Goal: Information Seeking & Learning: Learn about a topic

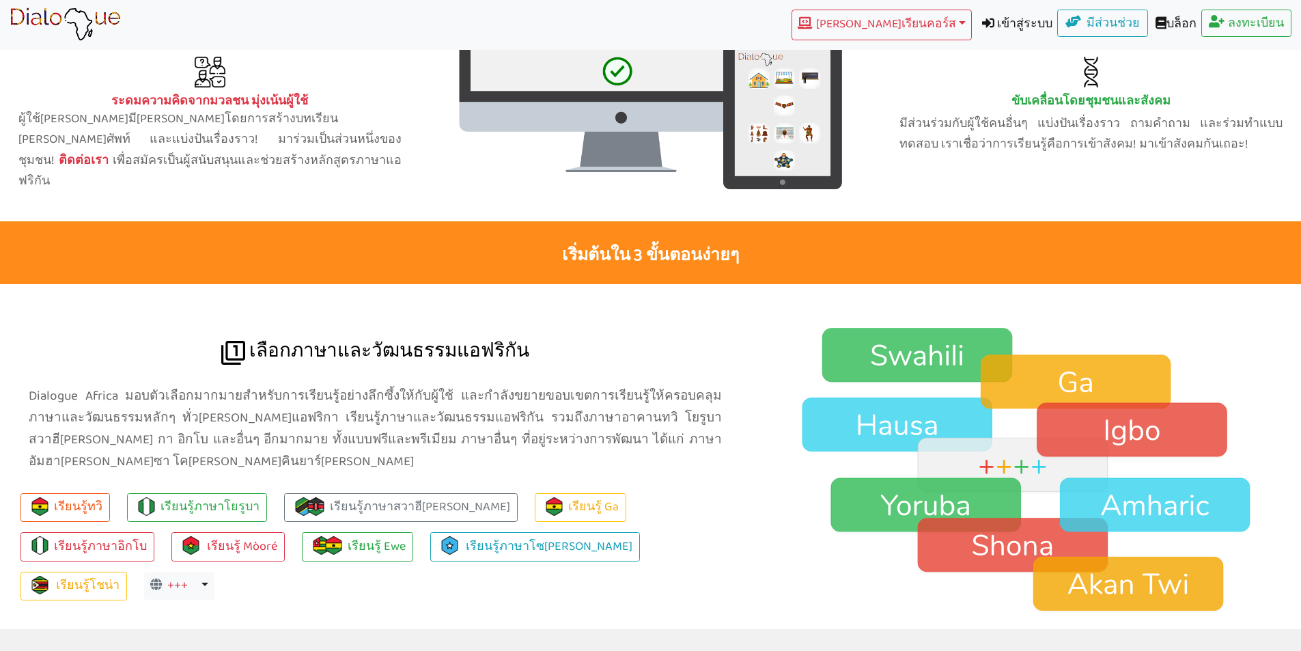
scroll to position [935, 0]
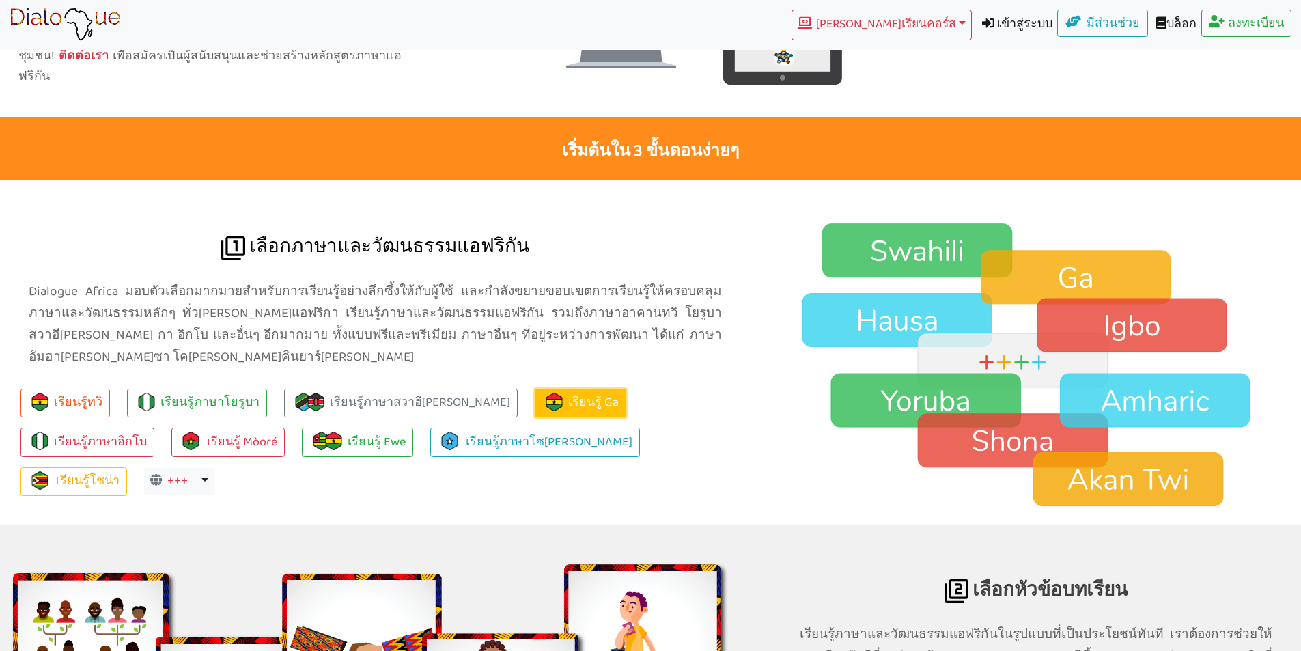
click at [535, 389] on link "เรียนรู้ Ga" at bounding box center [581, 403] width 92 height 29
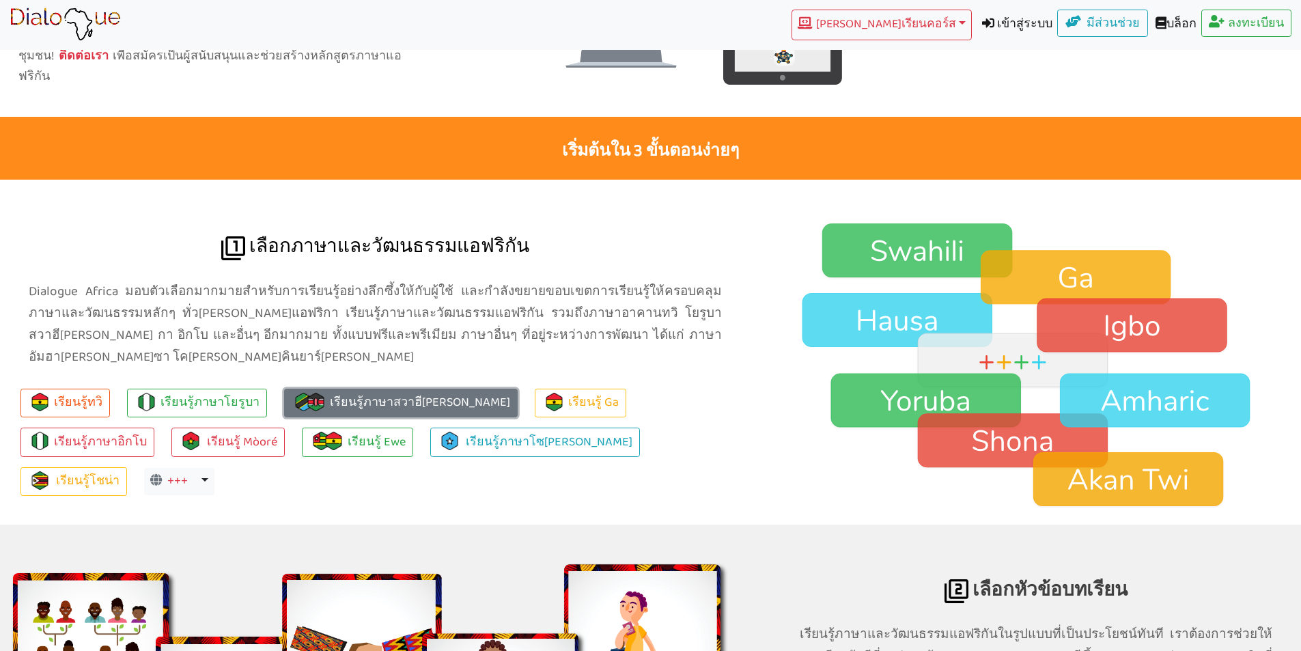
click at [378, 393] on font "เรียนรู้ภาษาสวาฮี[PERSON_NAME]" at bounding box center [420, 403] width 180 height 21
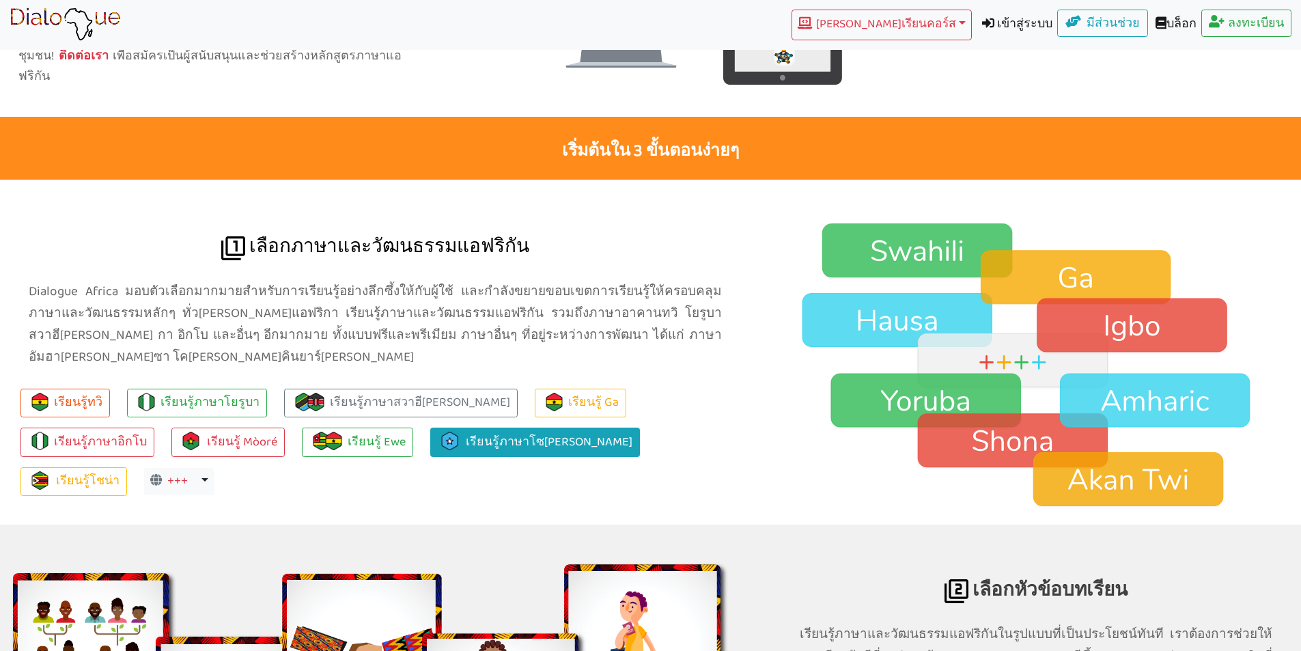
click at [328, 378] on ul "เรียนรู้ทวิ เรียนรู้ภาษาโยรูบา เรียนรู้ภาษาสวาฮี[PERSON_NAME] เรียนรู้ Ga เรียน…" at bounding box center [375, 437] width 751 height 118
click at [466, 432] on font "เรียนรู้ภาษาโซ[PERSON_NAME]" at bounding box center [549, 442] width 167 height 21
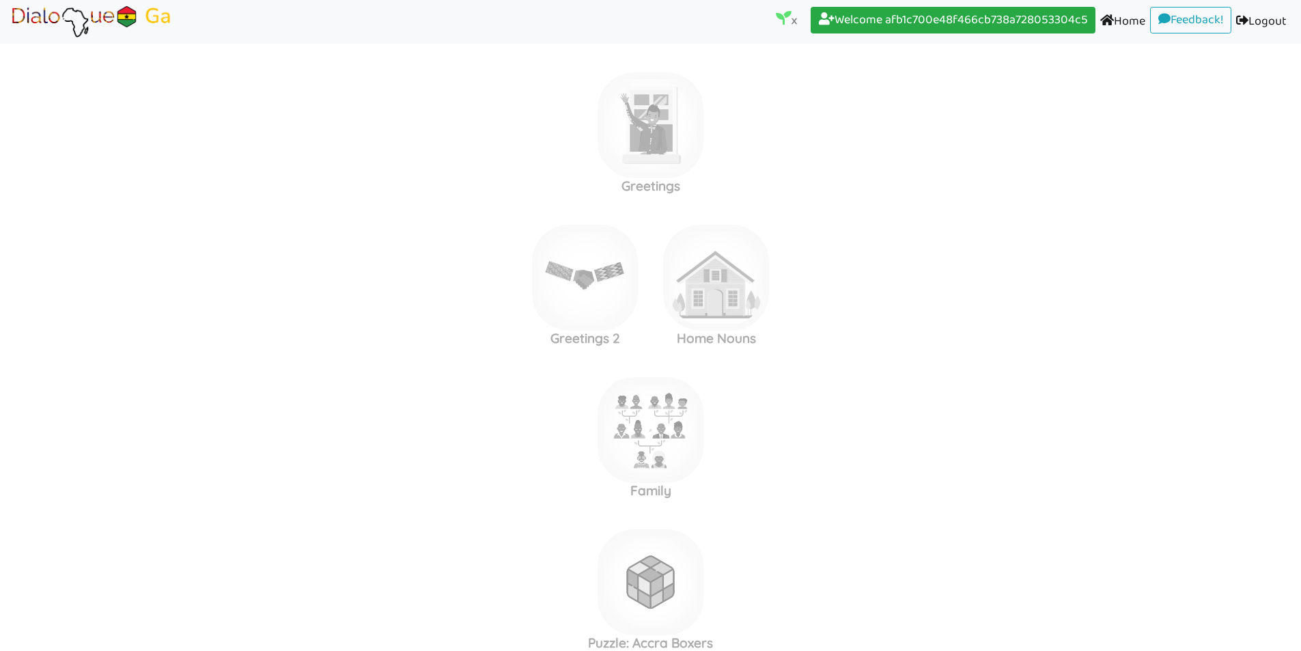
drag, startPoint x: 770, startPoint y: 346, endPoint x: 1017, endPoint y: 359, distance: 247.6
click at [1099, 321] on label "Greetings 2 Home Nouns" at bounding box center [650, 278] width 1301 height 148
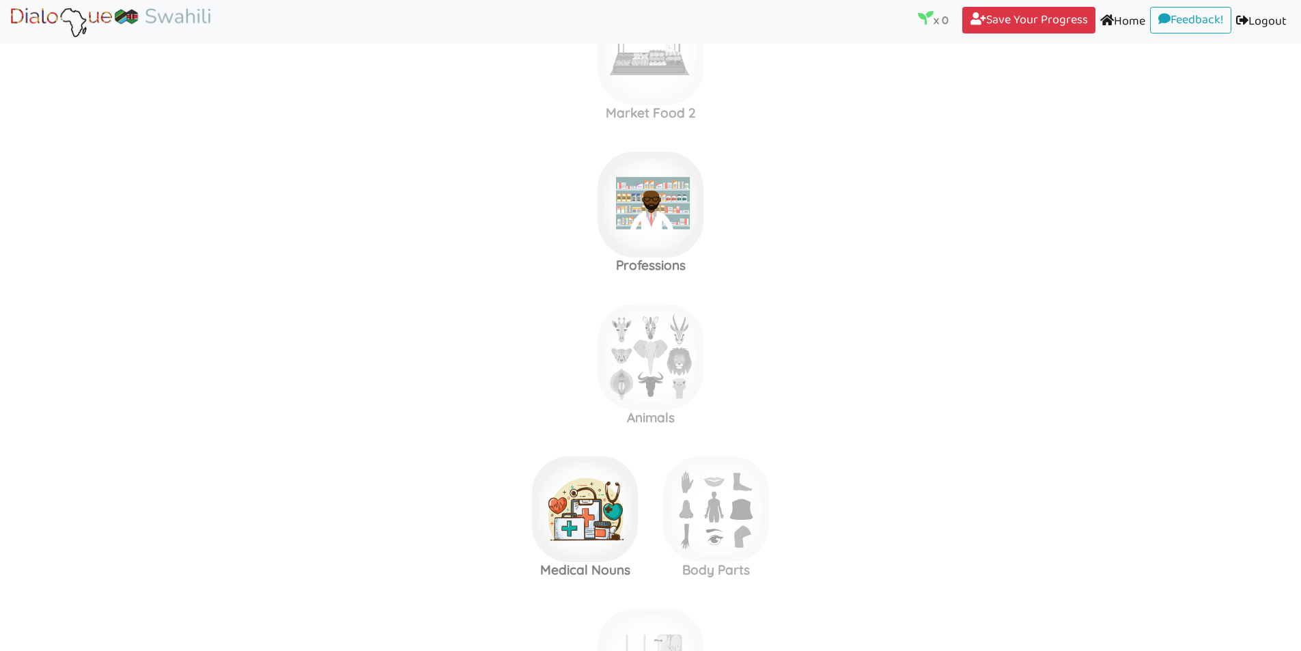
scroll to position [683, 0]
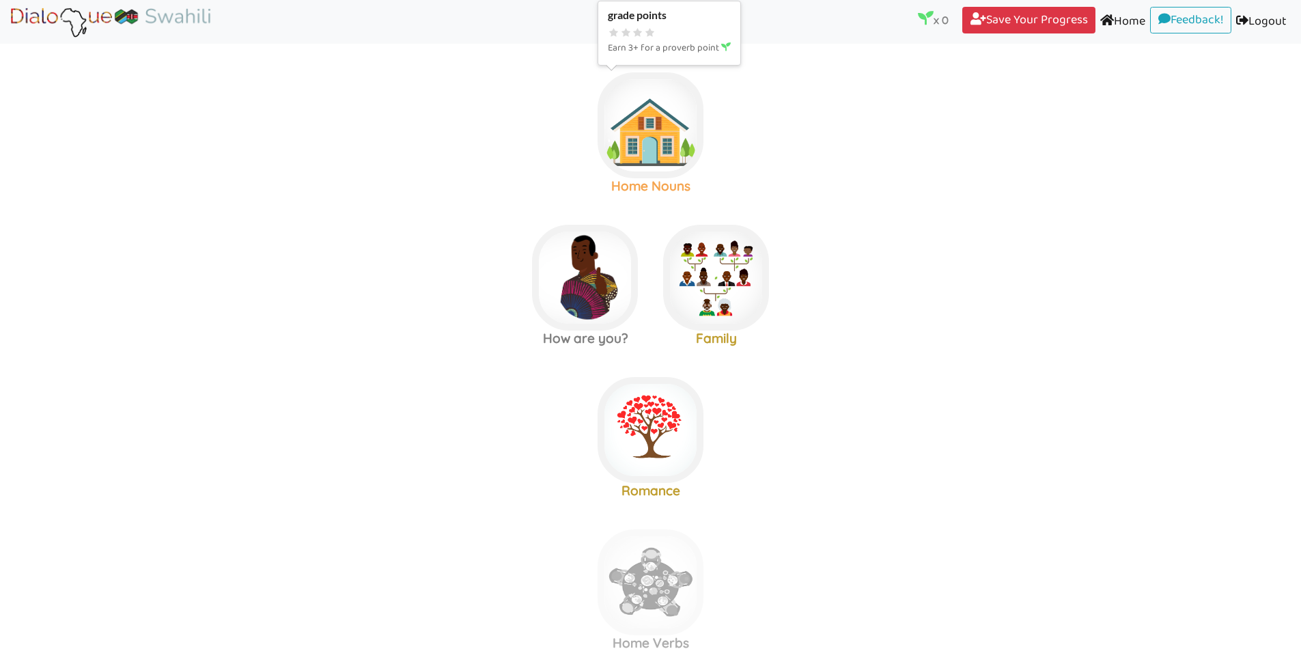
click at [669, 139] on img at bounding box center [651, 125] width 106 height 106
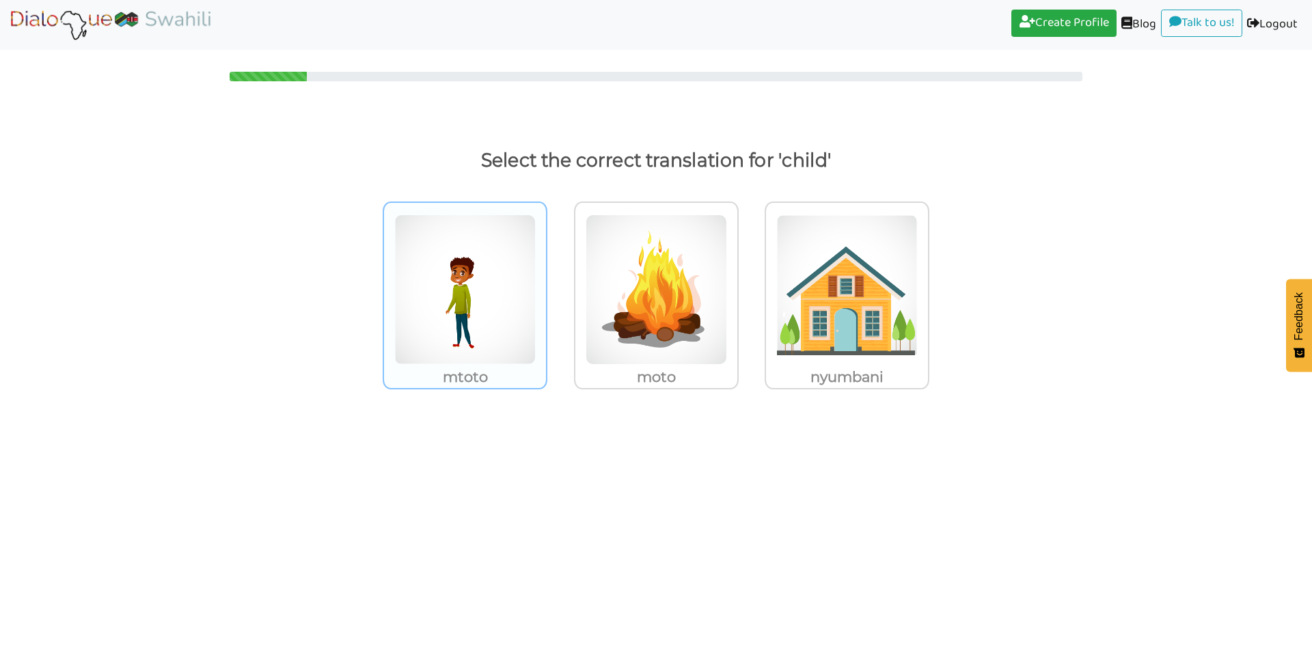
click at [465, 311] on img at bounding box center [464, 290] width 141 height 150
click at [546, 286] on input "mtoto" at bounding box center [551, 281] width 10 height 10
